Goal: Information Seeking & Learning: Learn about a topic

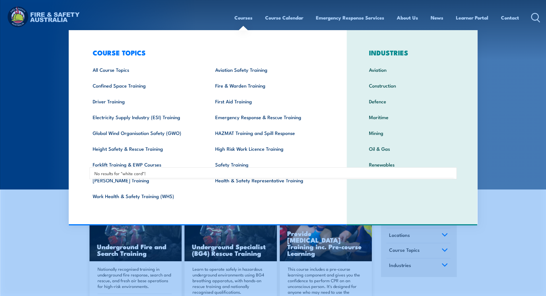
type input "white card"
click at [240, 18] on link "Courses" at bounding box center [243, 17] width 18 height 15
